Goal: Task Accomplishment & Management: Manage account settings

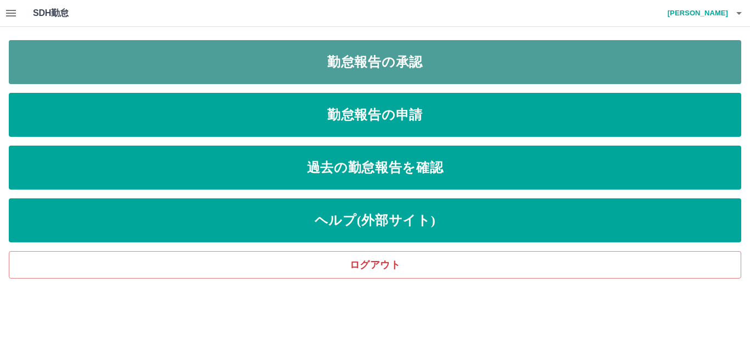
click at [400, 59] on link "勤怠報告の承認" at bounding box center [375, 62] width 732 height 44
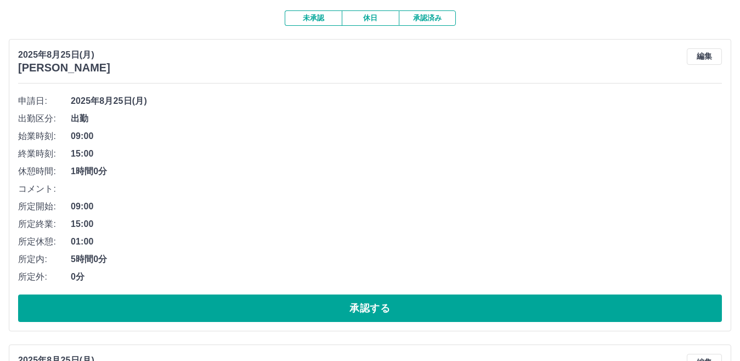
scroll to position [110, 0]
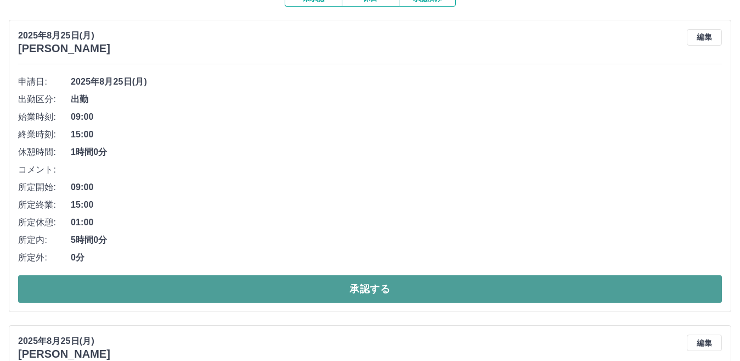
click at [379, 287] on button "承認する" at bounding box center [370, 288] width 704 height 27
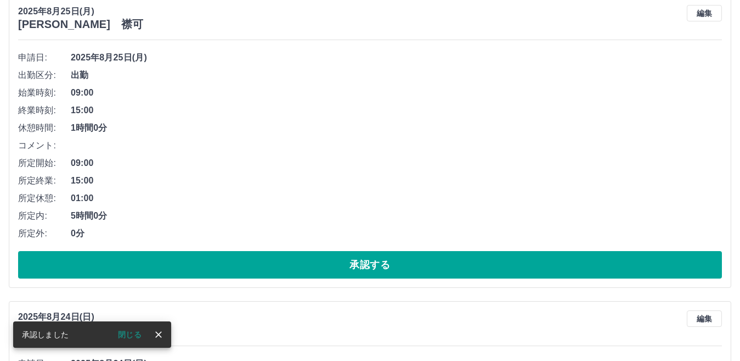
scroll to position [494, 0]
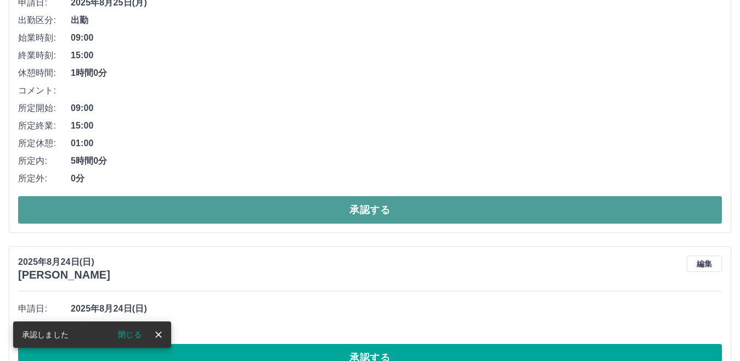
click at [360, 207] on button "承認する" at bounding box center [370, 209] width 704 height 27
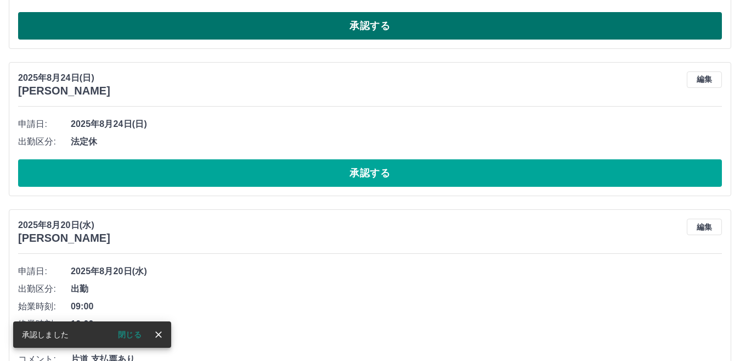
scroll to position [683, 0]
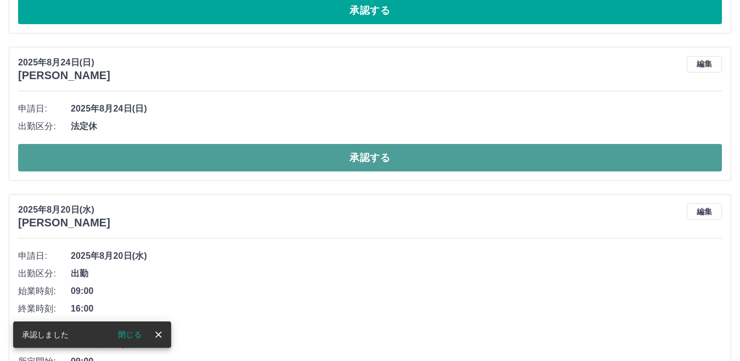
click at [373, 161] on button "承認する" at bounding box center [370, 157] width 704 height 27
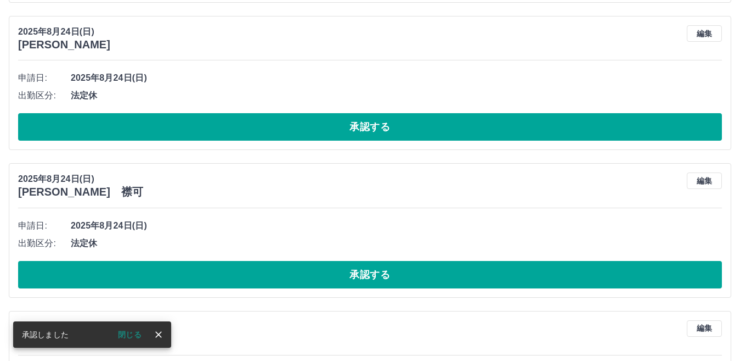
scroll to position [408, 0]
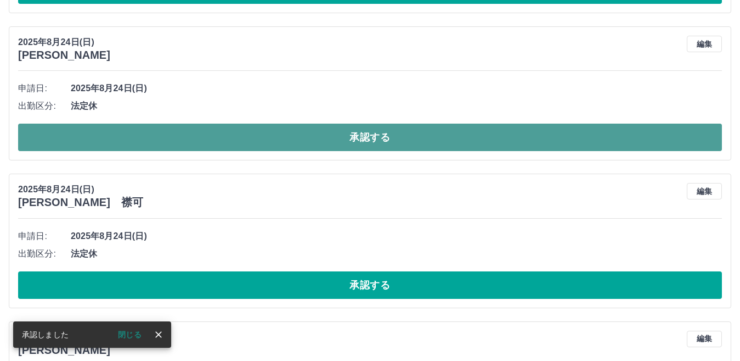
click at [368, 143] on button "承認する" at bounding box center [370, 136] width 704 height 27
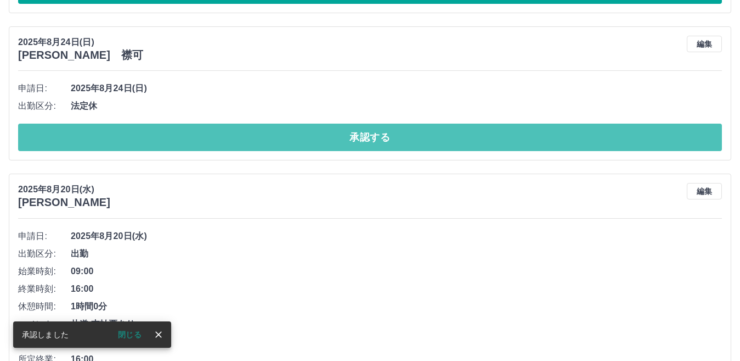
click at [368, 141] on button "承認する" at bounding box center [370, 136] width 704 height 27
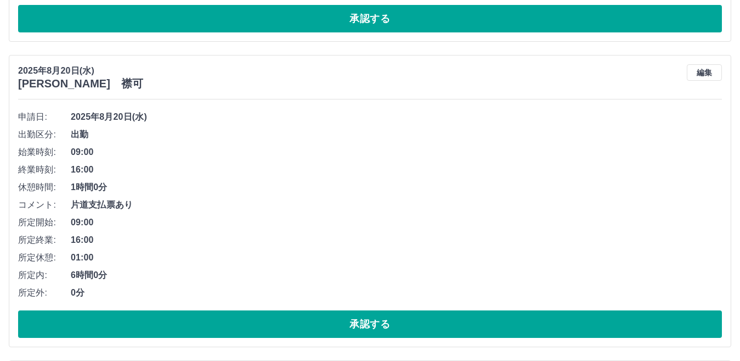
scroll to position [1108, 0]
